Goal: Task Accomplishment & Management: Manage account settings

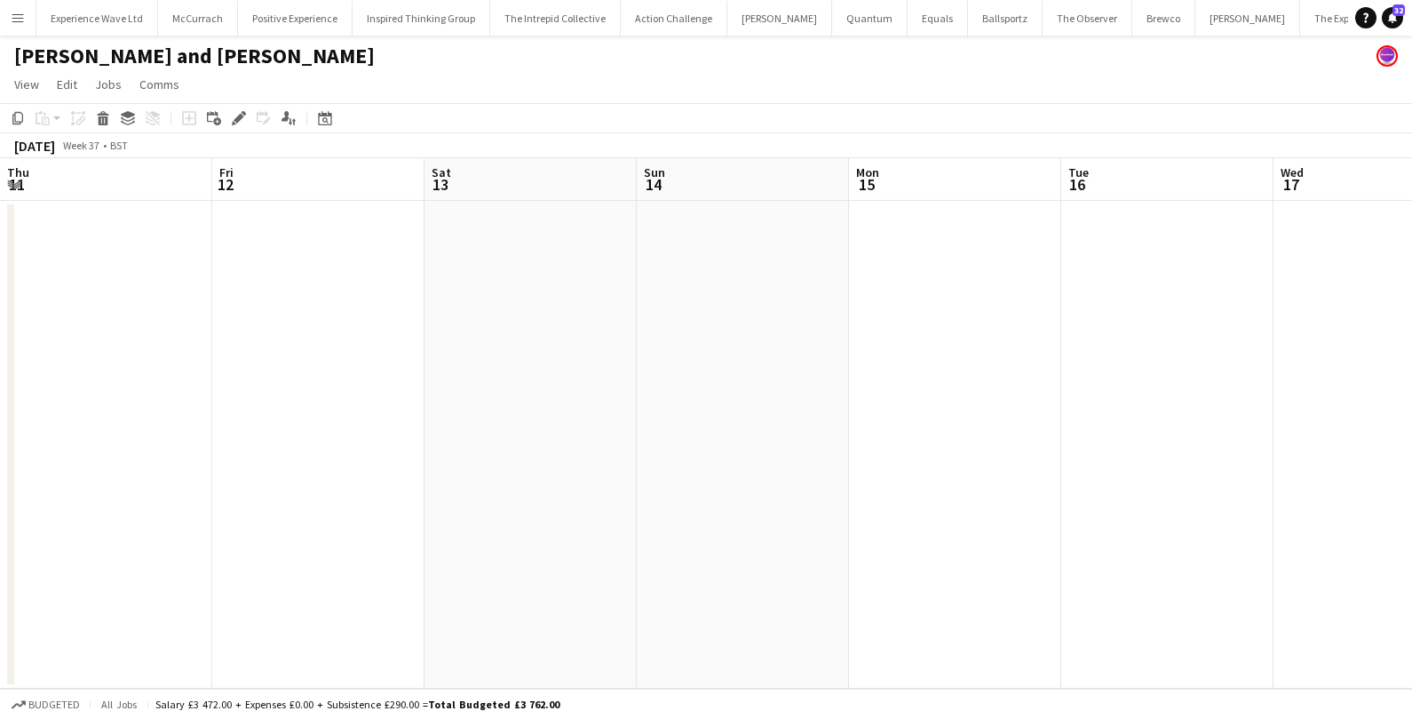
scroll to position [0, 721]
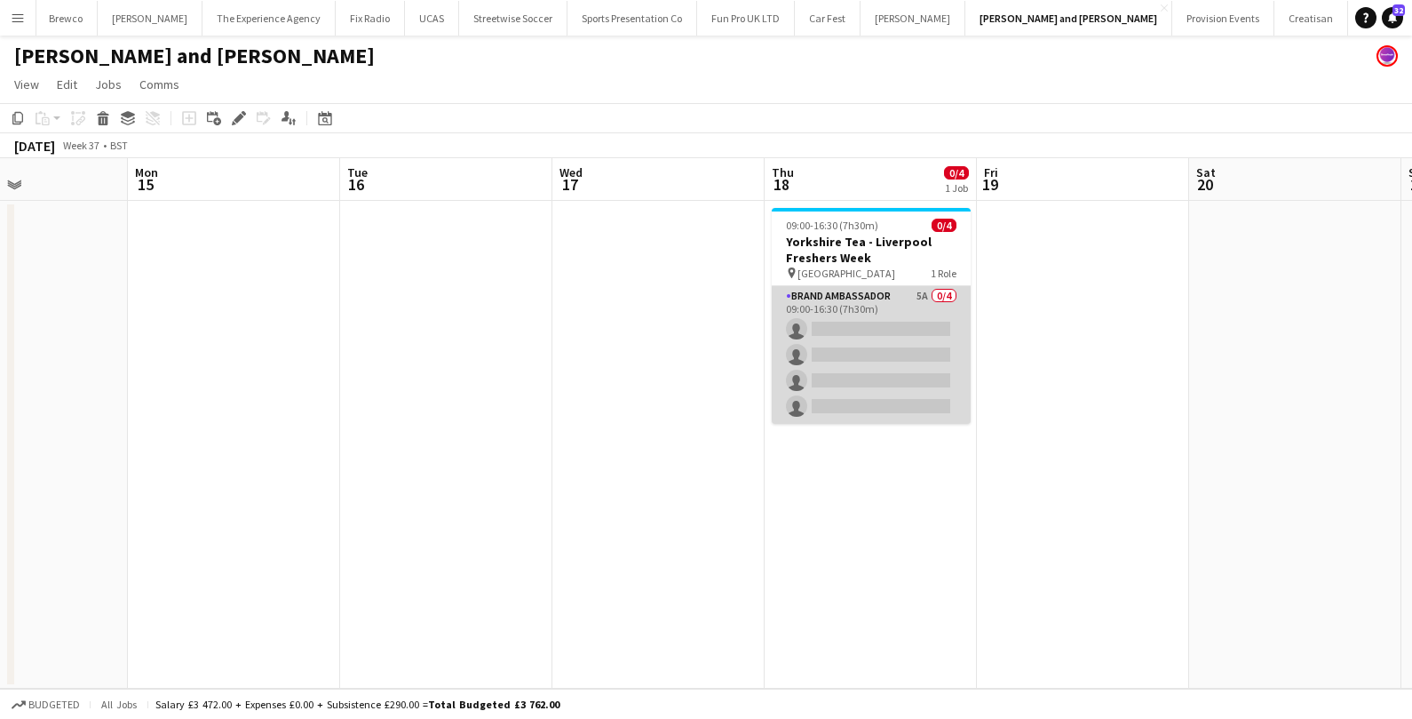
click at [887, 323] on app-card-role "Brand Ambassador 5A 0/4 09:00-16:30 (7h30m) single-neutral-actions single-neutr…" at bounding box center [871, 355] width 199 height 138
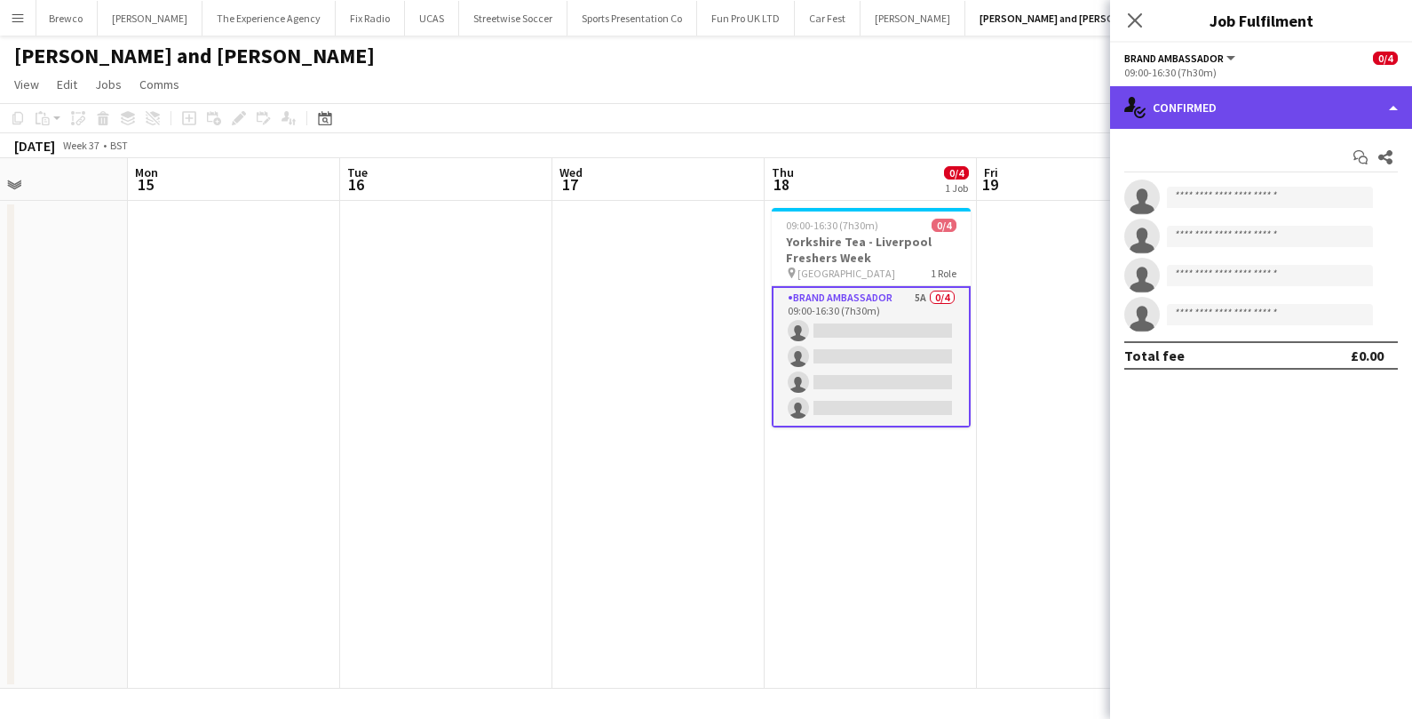
click at [1249, 108] on div "single-neutral-actions-check-2 Confirmed" at bounding box center [1261, 107] width 302 height 43
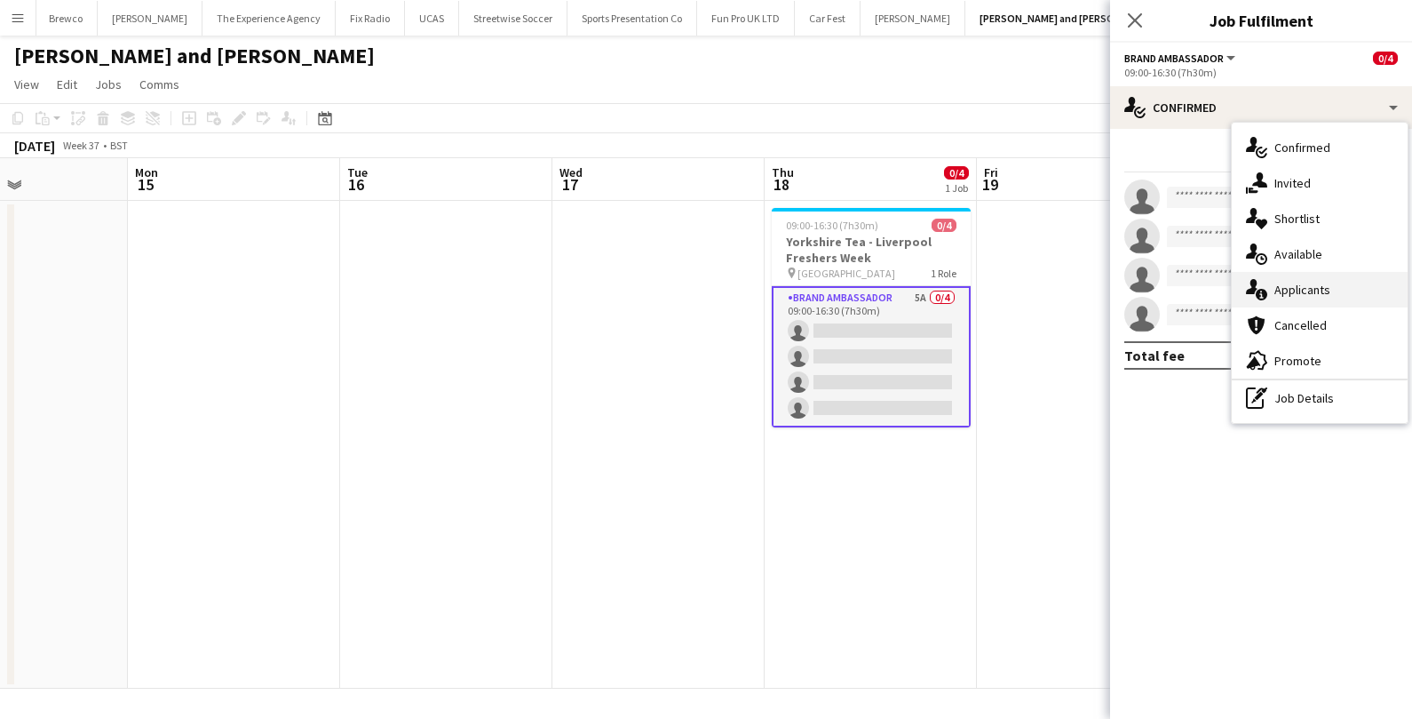
click at [1277, 290] on span "Applicants" at bounding box center [1303, 290] width 56 height 16
